Goal: Use online tool/utility: Utilize a website feature to perform a specific function

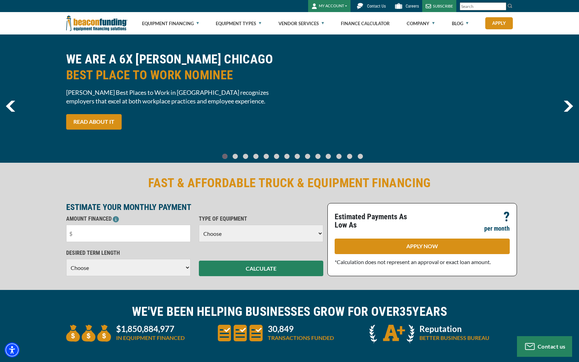
scroll to position [12, 0]
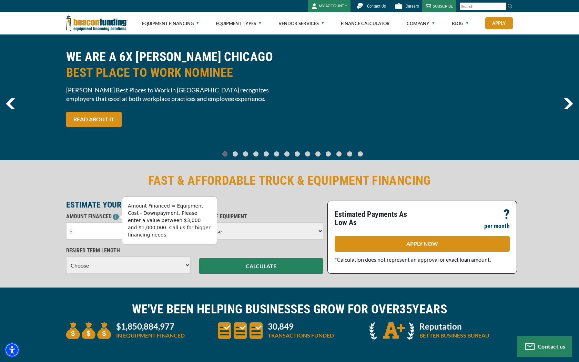
click at [116, 217] on icon at bounding box center [116, 217] width 6 height 6
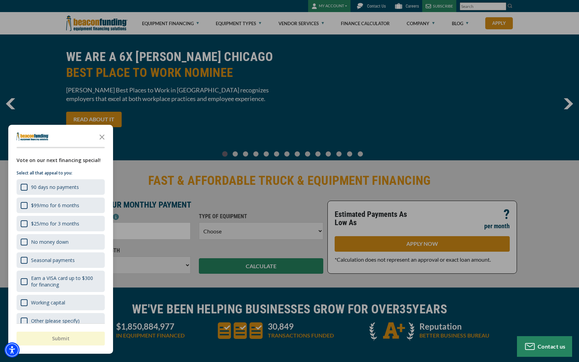
click at [568, 105] on div at bounding box center [289, 181] width 579 height 362
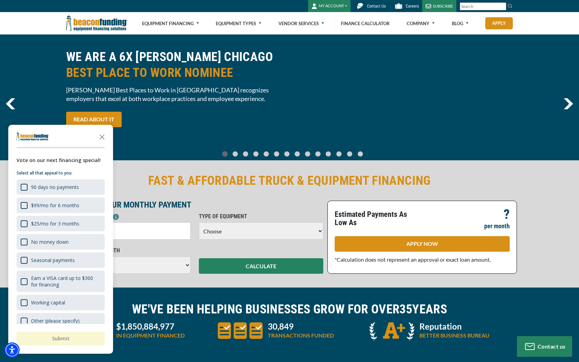
click at [568, 105] on img "next" at bounding box center [568, 103] width 10 height 11
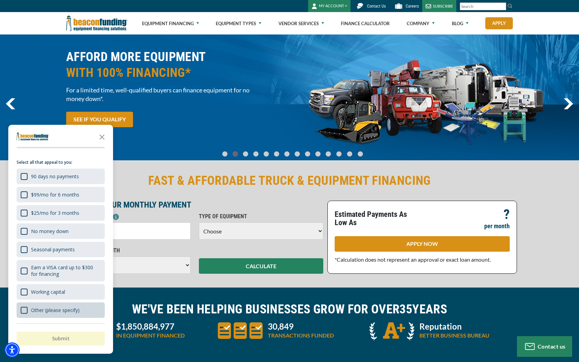
scroll to position [11, 0]
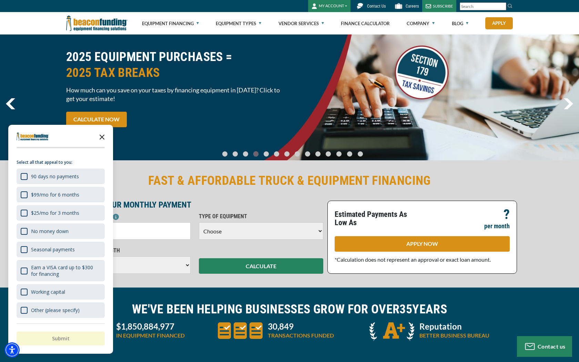
click at [98, 135] on icon "Close the survey" at bounding box center [102, 136] width 14 height 14
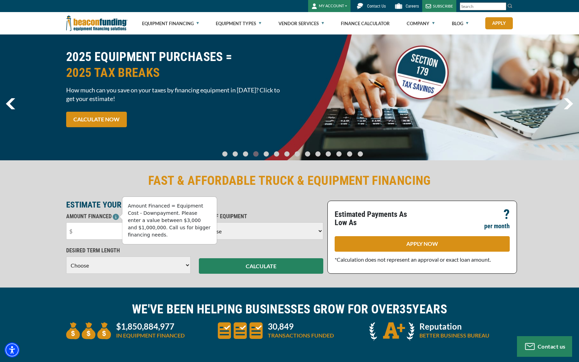
click at [110, 227] on input "text" at bounding box center [128, 230] width 124 height 17
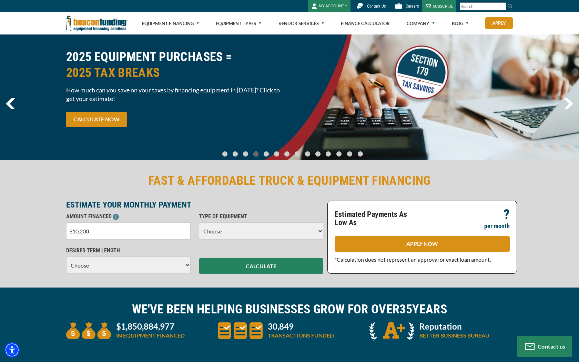
type input "$102,000"
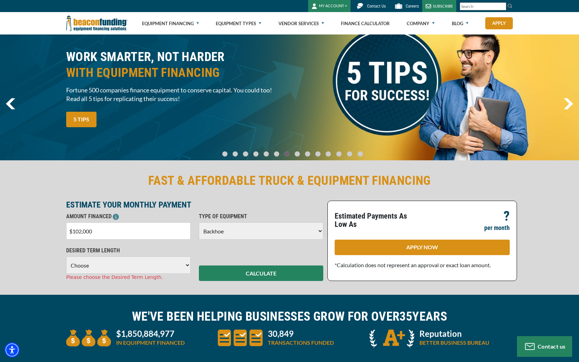
select select "5"
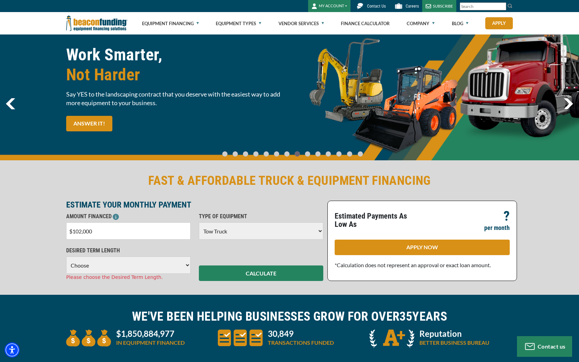
select select "72"
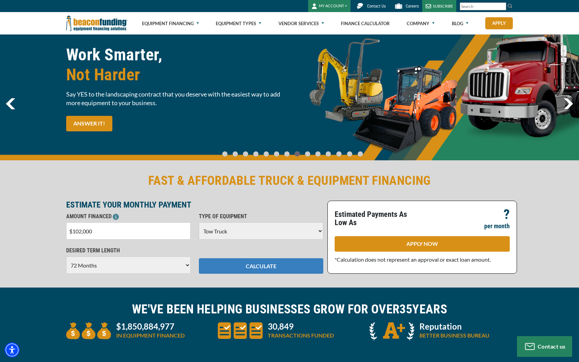
click at [245, 266] on button "CALCULATE" at bounding box center [261, 265] width 124 height 15
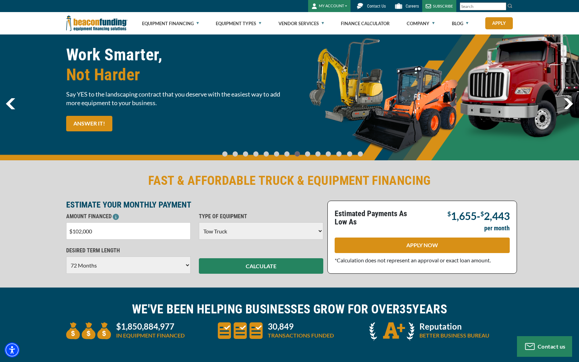
click at [173, 228] on input "$102,000" at bounding box center [128, 230] width 124 height 17
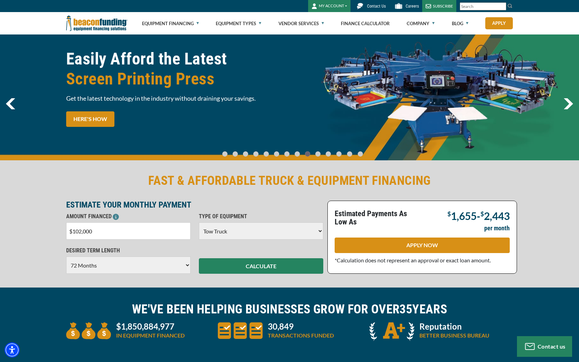
drag, startPoint x: 80, startPoint y: 233, endPoint x: 31, endPoint y: 220, distance: 49.8
click at [33, 222] on div "FAST & AFFORDABLE TRUCK & EQUIPMENT FINANCING ESTIMATE YOUR MONTHLY PAYMENT AMO…" at bounding box center [289, 223] width 579 height 128
type input "$92,000"
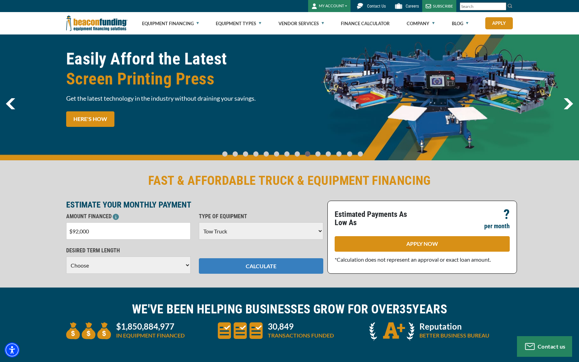
click at [226, 267] on button "CALCULATE" at bounding box center [261, 265] width 124 height 15
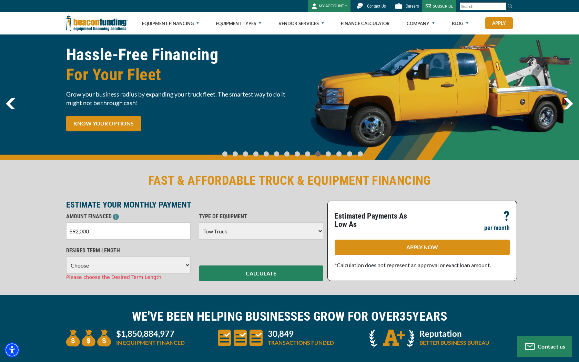
select select "60"
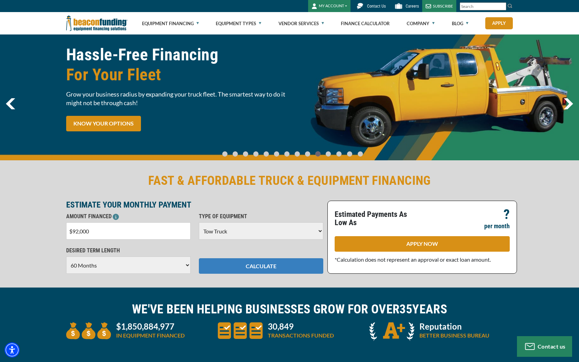
click at [226, 269] on button "CALCULATE" at bounding box center [261, 265] width 124 height 15
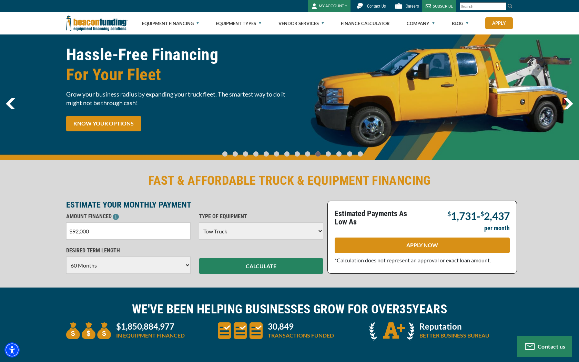
click at [77, 232] on input "$92,000" at bounding box center [128, 230] width 124 height 17
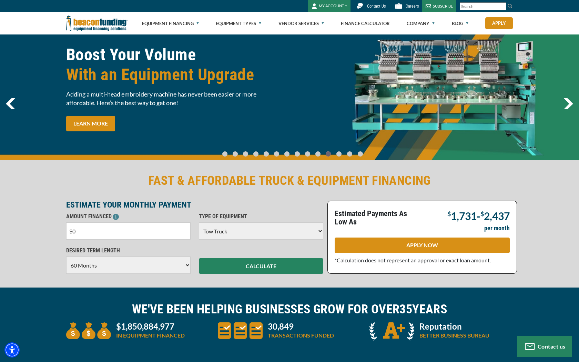
click at [162, 231] on input "$0" at bounding box center [128, 230] width 124 height 17
type input "$100,000"
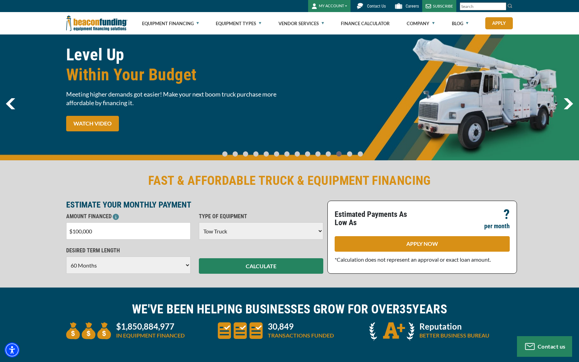
select select "72"
click at [258, 274] on div "FAST & AFFORDABLE TRUCK & EQUIPMENT FINANCING ESTIMATE YOUR MONTHLY PAYMENT AMO…" at bounding box center [289, 223] width 579 height 128
click at [258, 267] on button "CALCULATE" at bounding box center [261, 265] width 124 height 15
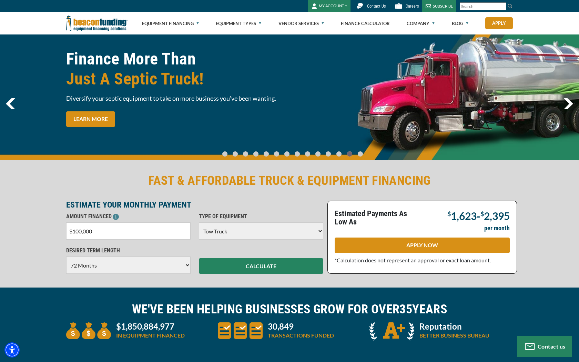
click at [568, 106] on img "next" at bounding box center [568, 103] width 10 height 11
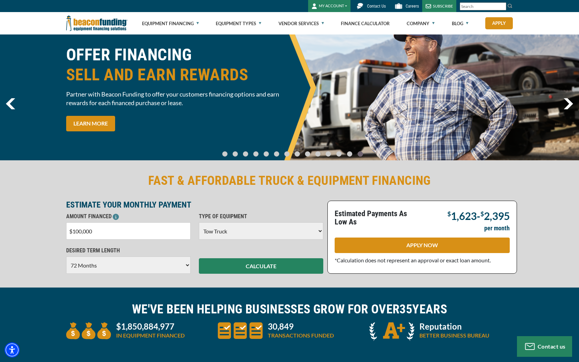
click at [568, 106] on img "next" at bounding box center [568, 103] width 10 height 11
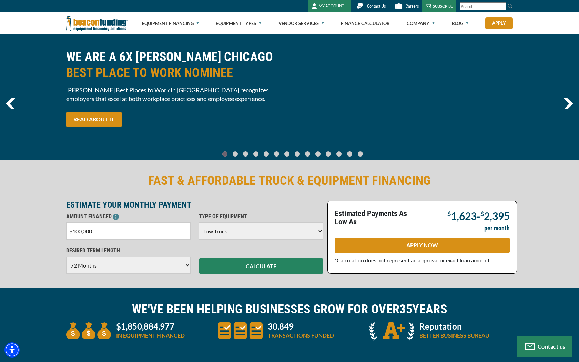
click at [568, 106] on img "next" at bounding box center [568, 103] width 10 height 11
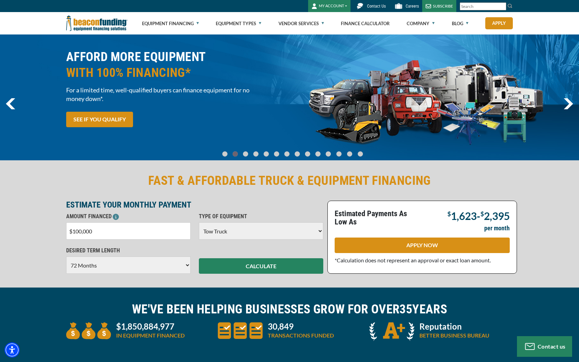
click at [568, 106] on img "next" at bounding box center [568, 103] width 10 height 11
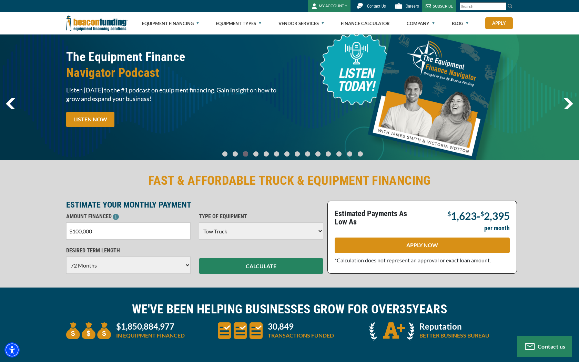
click at [568, 106] on img "next" at bounding box center [568, 103] width 10 height 11
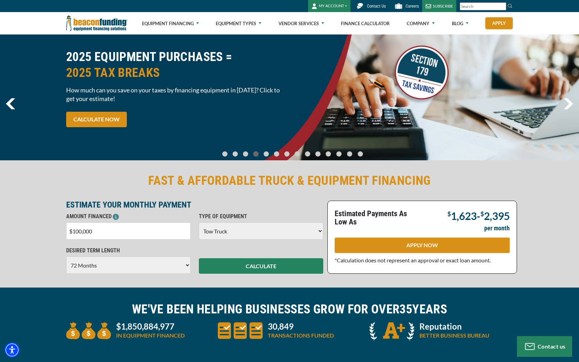
click at [568, 106] on img "next" at bounding box center [568, 103] width 10 height 11
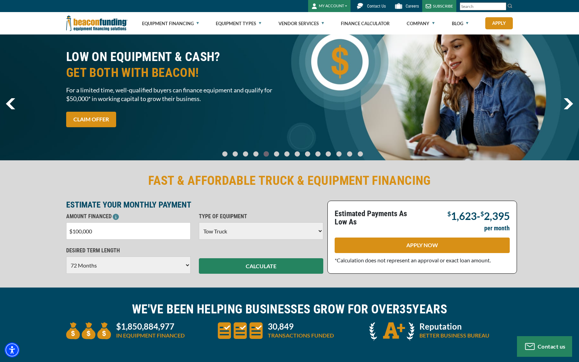
click at [568, 106] on img "next" at bounding box center [568, 103] width 10 height 11
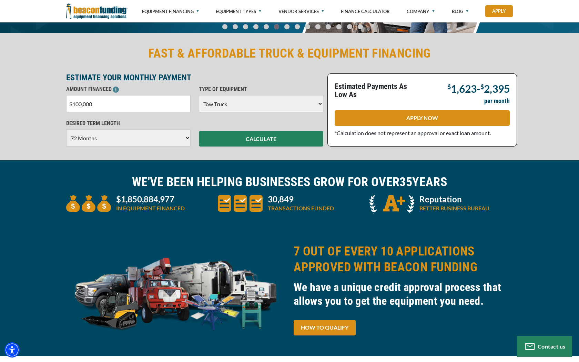
scroll to position [139, 0]
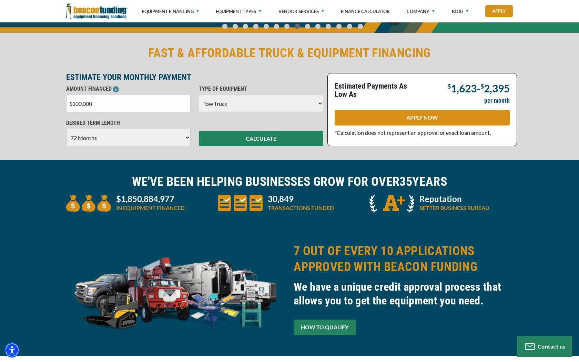
click at [346, 326] on link "HOW TO QUALIFY" at bounding box center [324, 326] width 62 height 15
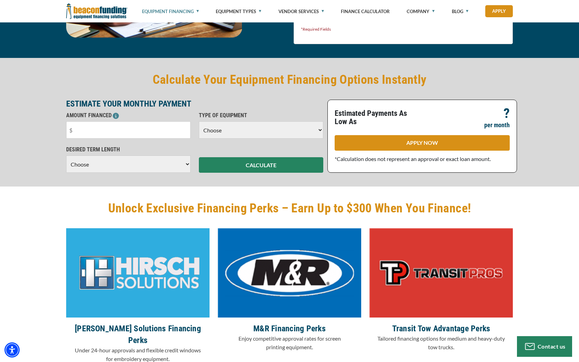
scroll to position [1512, 0]
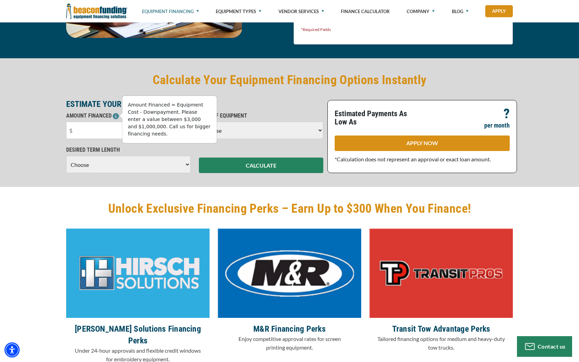
click at [116, 115] on icon at bounding box center [116, 116] width 6 height 6
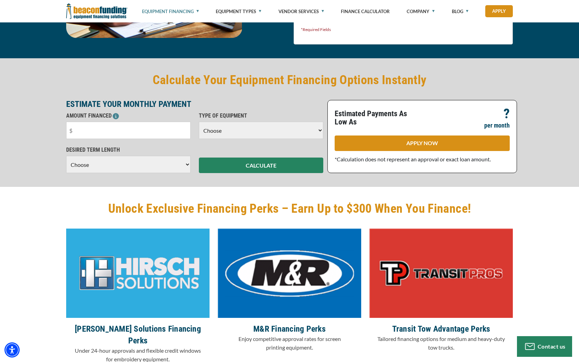
click at [103, 147] on p "DESIRED TERM LENGTH" at bounding box center [128, 150] width 124 height 8
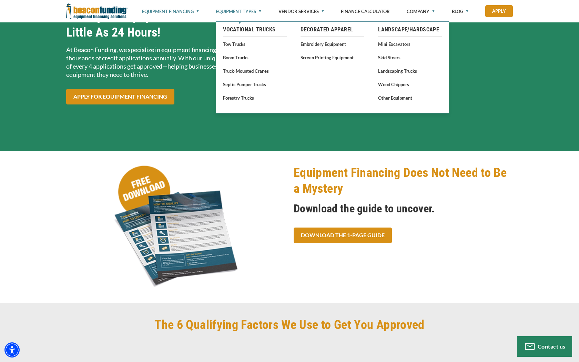
scroll to position [51, 0]
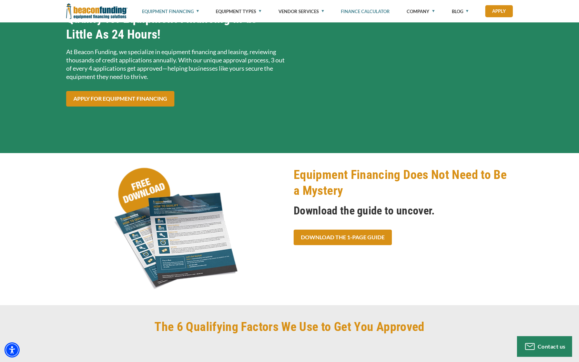
click at [367, 11] on link "Finance Calculator" at bounding box center [365, 11] width 49 height 23
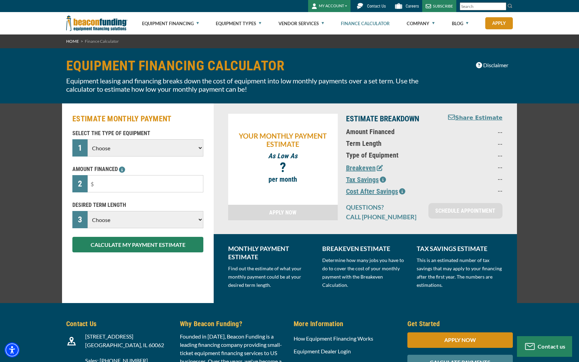
select select "5"
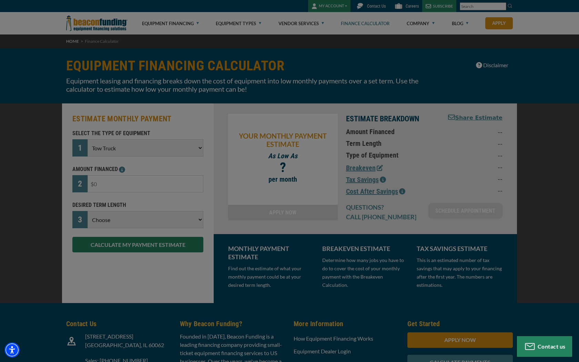
click at [128, 188] on body "Skip to main content Enable accessibility for low vision Open the accessibility…" at bounding box center [289, 181] width 579 height 362
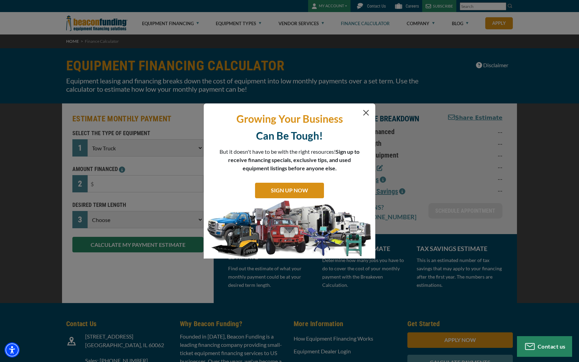
click at [366, 115] on button "Close" at bounding box center [366, 112] width 8 height 8
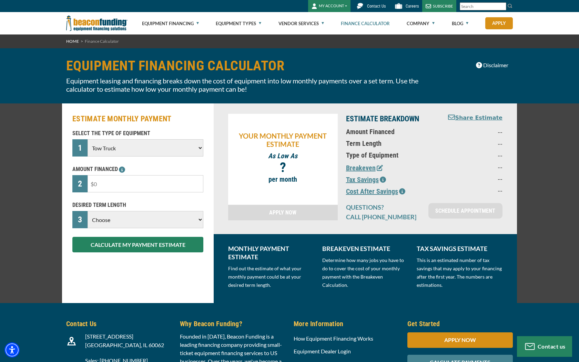
click at [175, 191] on input "text" at bounding box center [145, 183] width 116 height 17
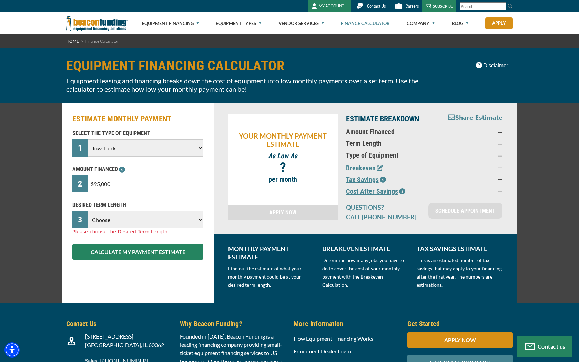
click at [97, 183] on input "$95,000" at bounding box center [145, 183] width 116 height 17
click at [118, 182] on input "$99,000" at bounding box center [145, 183] width 116 height 17
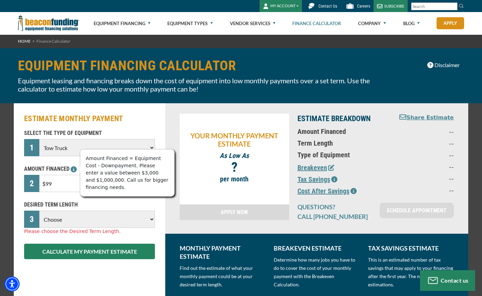
type input "$9"
type input "$100,000"
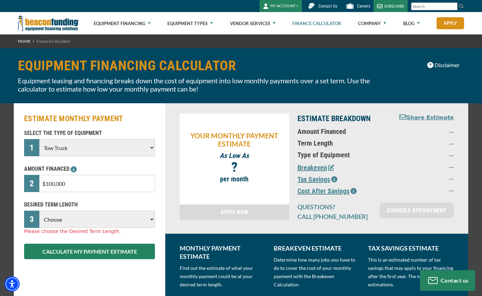
select select "72"
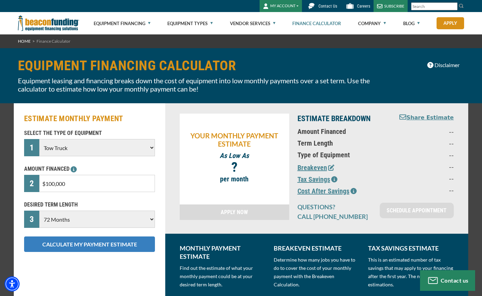
click at [94, 248] on button "CALCULATE MY PAYMENT ESTIMATE" at bounding box center [89, 244] width 131 height 15
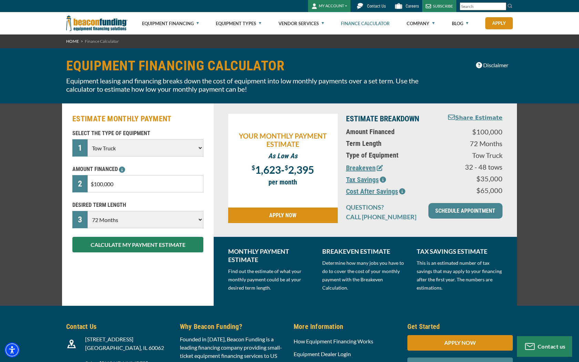
click at [380, 168] on icon "button" at bounding box center [379, 168] width 6 height 6
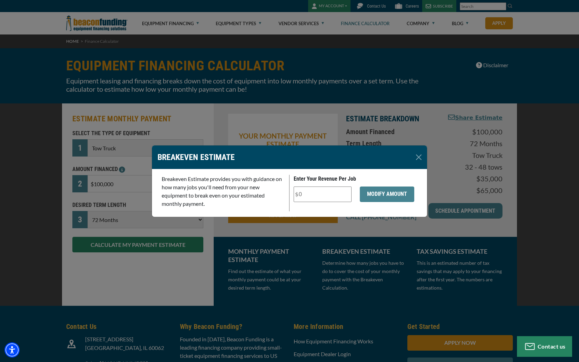
click at [318, 194] on input "Enter Your Revenue Per Job" at bounding box center [322, 193] width 58 height 15
click at [417, 157] on button "Close" at bounding box center [418, 157] width 11 height 11
